Goal: Book appointment/travel/reservation

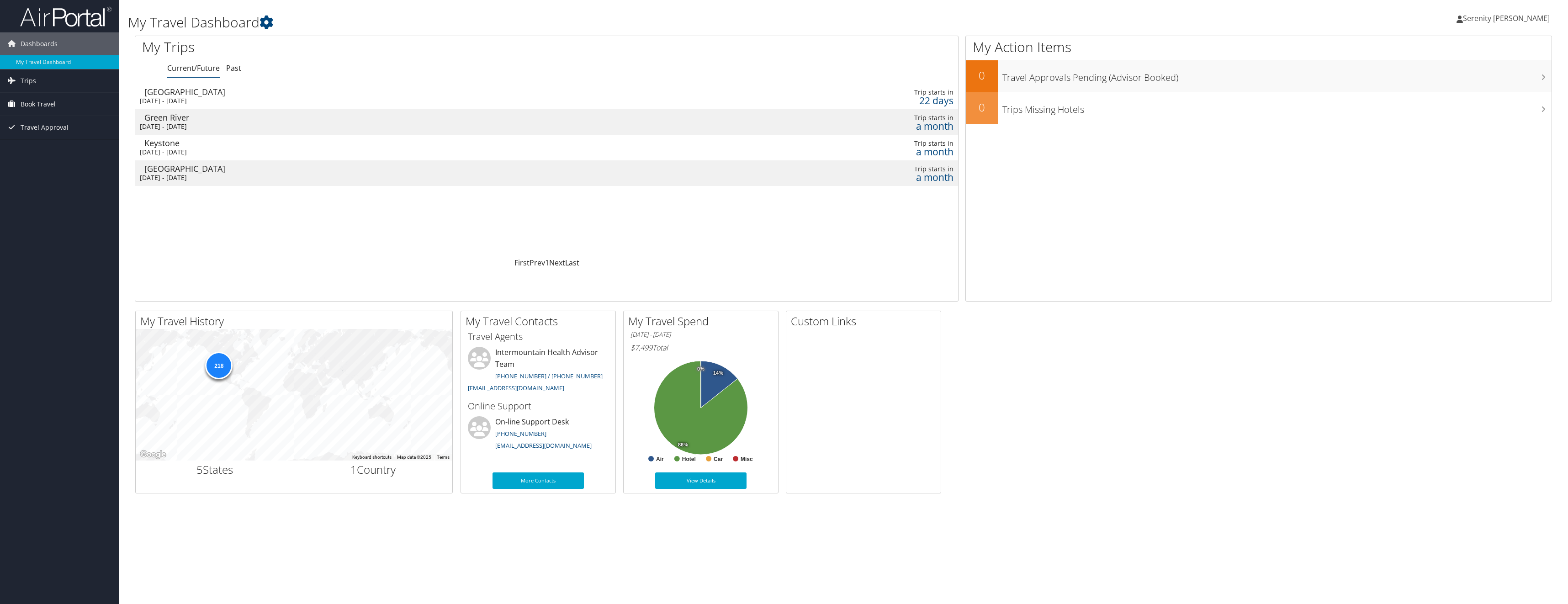
click at [48, 105] on span "Book Travel" at bounding box center [38, 104] width 35 height 23
click at [47, 149] on link "Book/Manage Online Trips" at bounding box center [59, 150] width 119 height 14
